Goal: Task Accomplishment & Management: Manage account settings

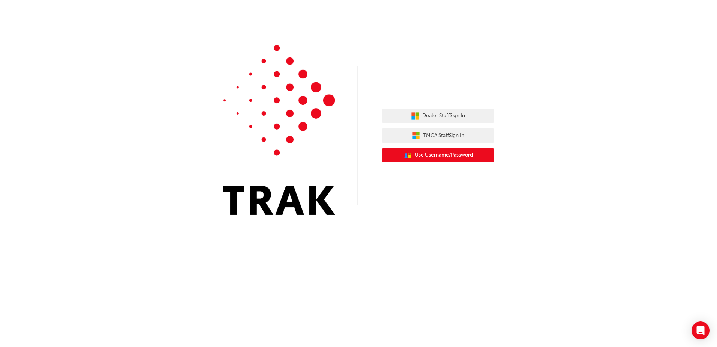
click at [432, 157] on span "Use Username/Password" at bounding box center [444, 155] width 58 height 9
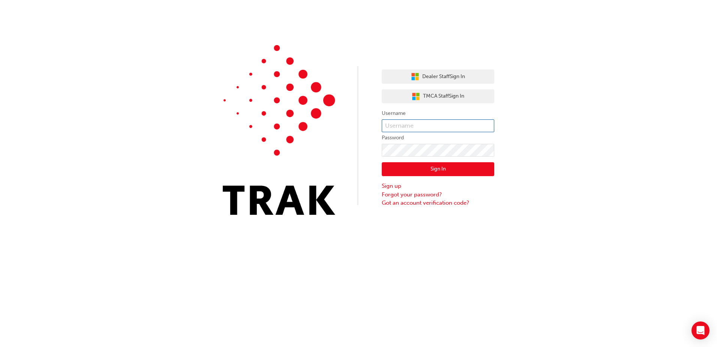
click at [421, 129] on input "text" at bounding box center [438, 125] width 113 height 13
type input "[PERSON_NAME].[PERSON_NAME]"
click at [438, 169] on button "Sign In" at bounding box center [438, 169] width 113 height 14
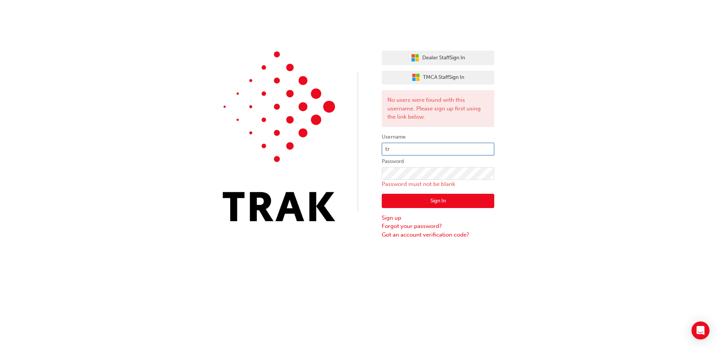
type input "t"
